Goal: Task Accomplishment & Management: Use online tool/utility

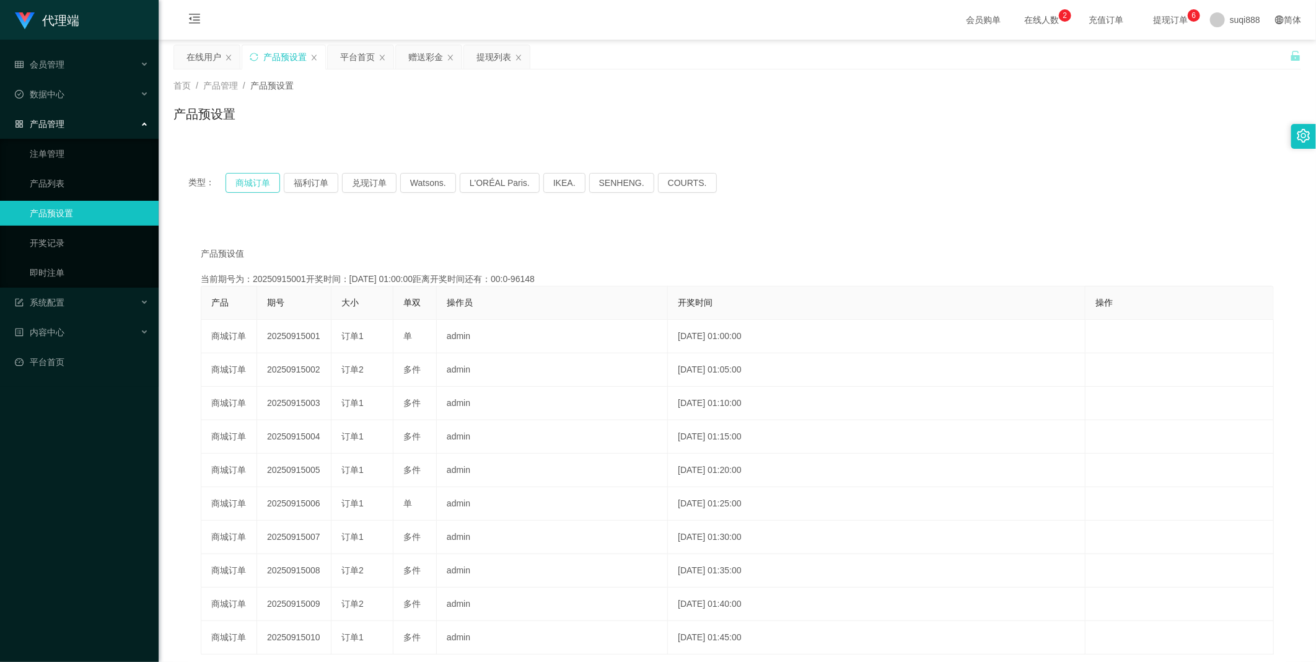
click at [237, 188] on button "商城订单" at bounding box center [253, 183] width 55 height 20
drag, startPoint x: 420, startPoint y: 57, endPoint x: 390, endPoint y: 113, distance: 63.5
click at [420, 58] on div "赠送彩金" at bounding box center [425, 57] width 35 height 24
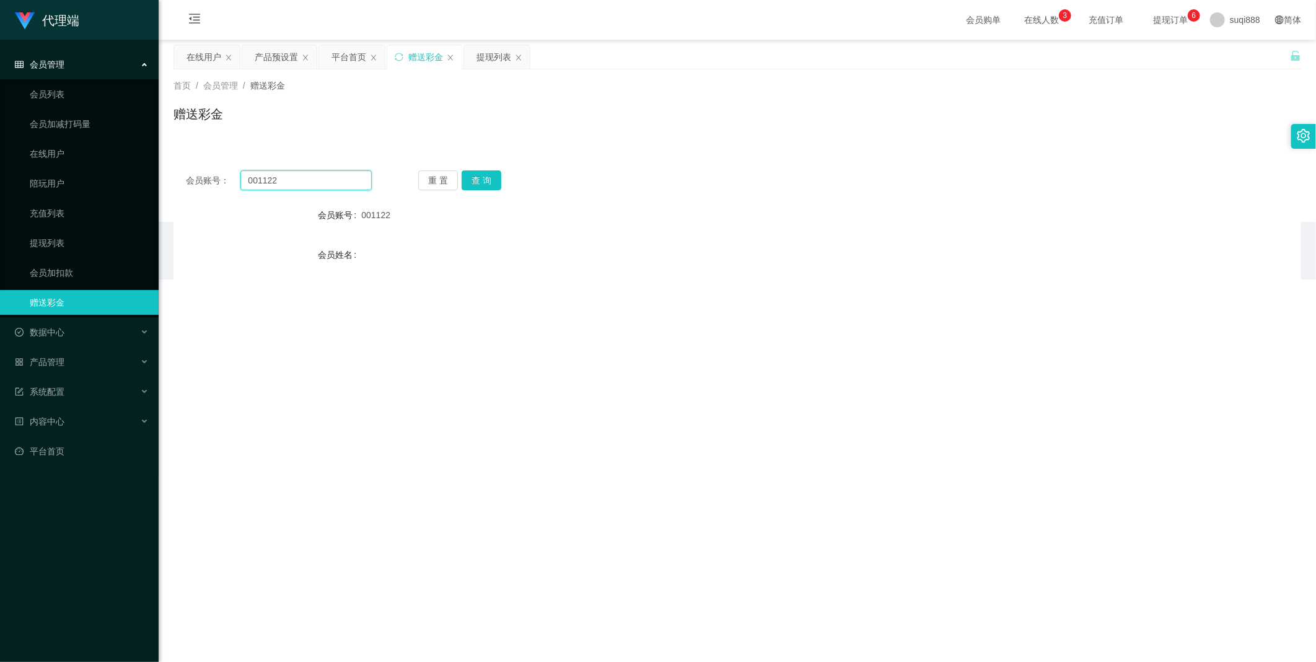
click at [306, 178] on input "001122" at bounding box center [305, 180] width 131 height 20
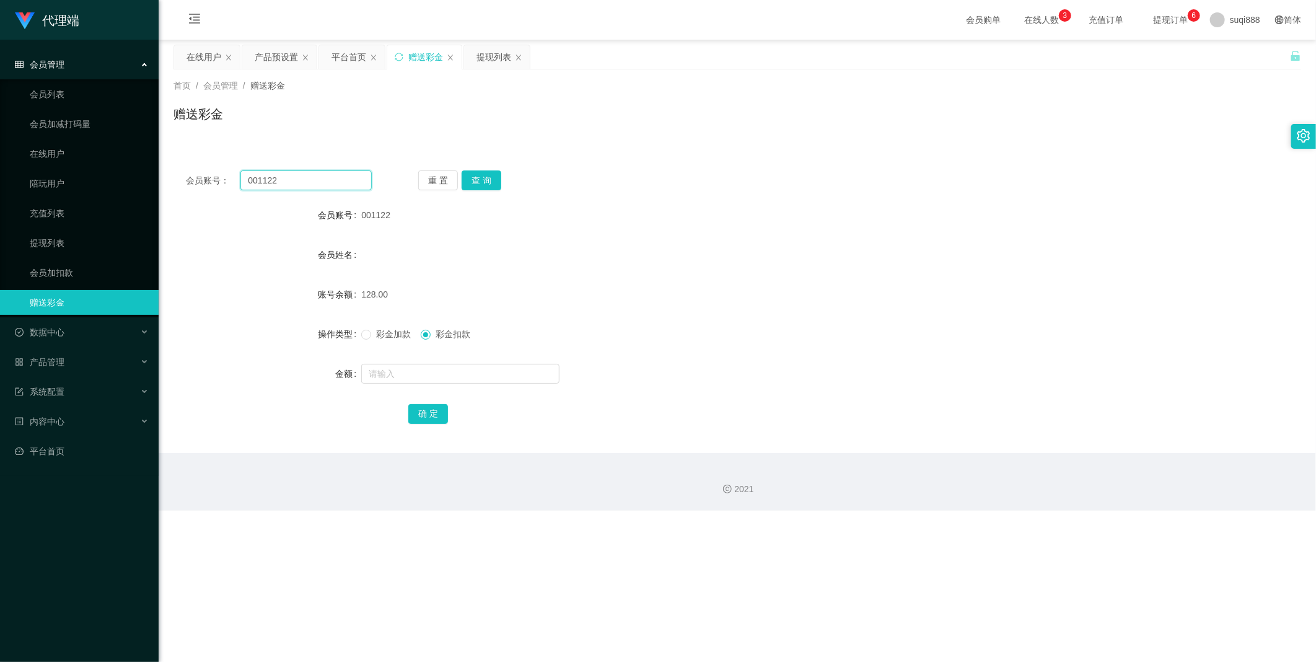
click at [306, 178] on input "001122" at bounding box center [305, 180] width 131 height 20
paste input "wangyingguan"
type input "wangyingguan"
drag, startPoint x: 480, startPoint y: 178, endPoint x: 477, endPoint y: 186, distance: 8.1
click at [480, 178] on button "查 询" at bounding box center [482, 180] width 40 height 20
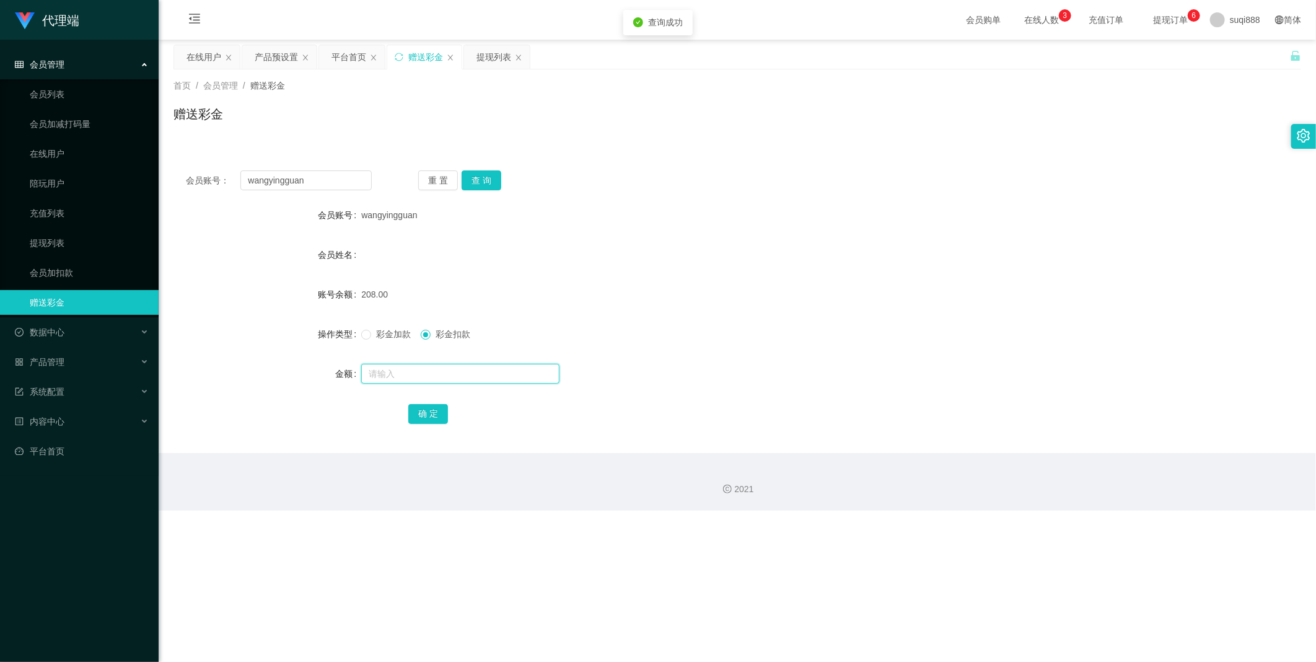
click at [413, 366] on input "text" at bounding box center [460, 374] width 198 height 20
type input "80"
click at [447, 420] on div "确 定" at bounding box center [737, 413] width 658 height 25
click at [437, 411] on button "确 定" at bounding box center [428, 414] width 40 height 20
